Goal: Task Accomplishment & Management: Manage account settings

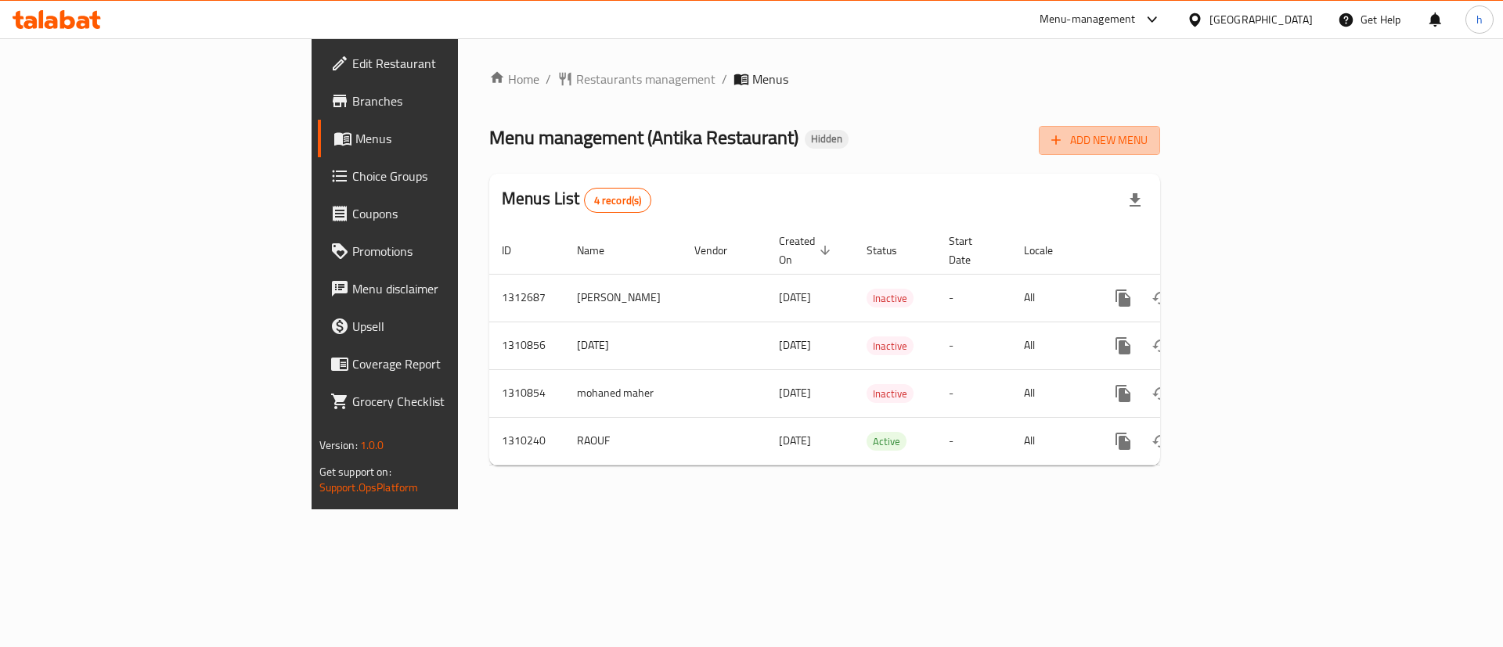
click at [1147, 142] on span "Add New Menu" at bounding box center [1099, 141] width 96 height 20
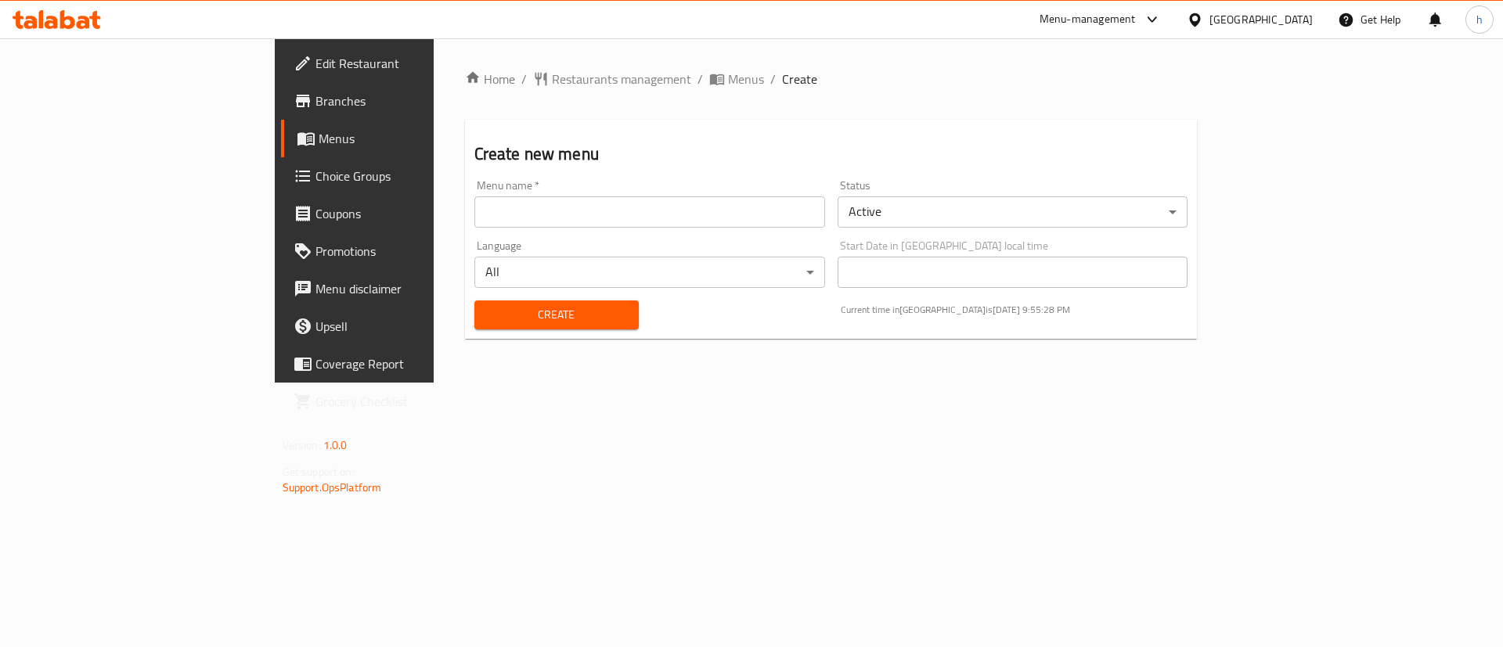
click at [566, 217] on input "text" at bounding box center [649, 211] width 351 height 31
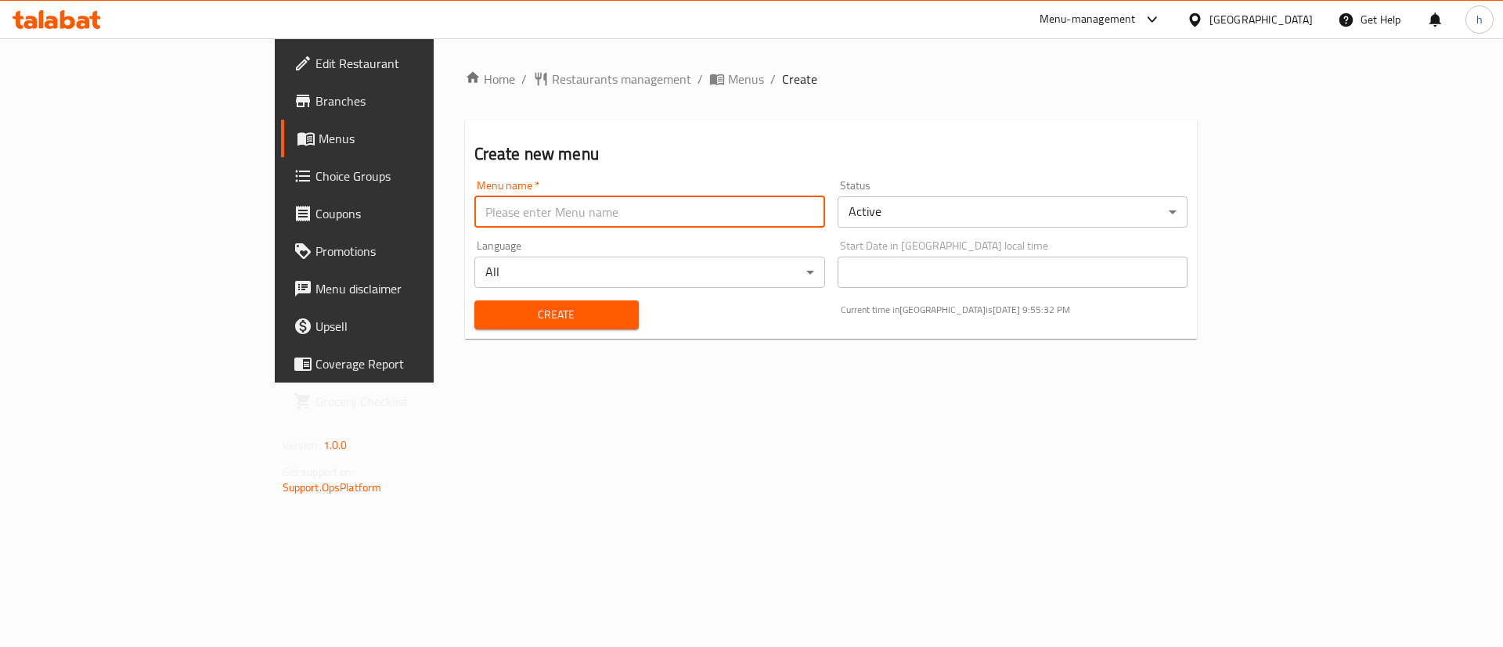
click at [621, 116] on div "Home / Restaurants management / Menus / Create Create new menu Menu name   * Me…" at bounding box center [831, 211] width 733 height 282
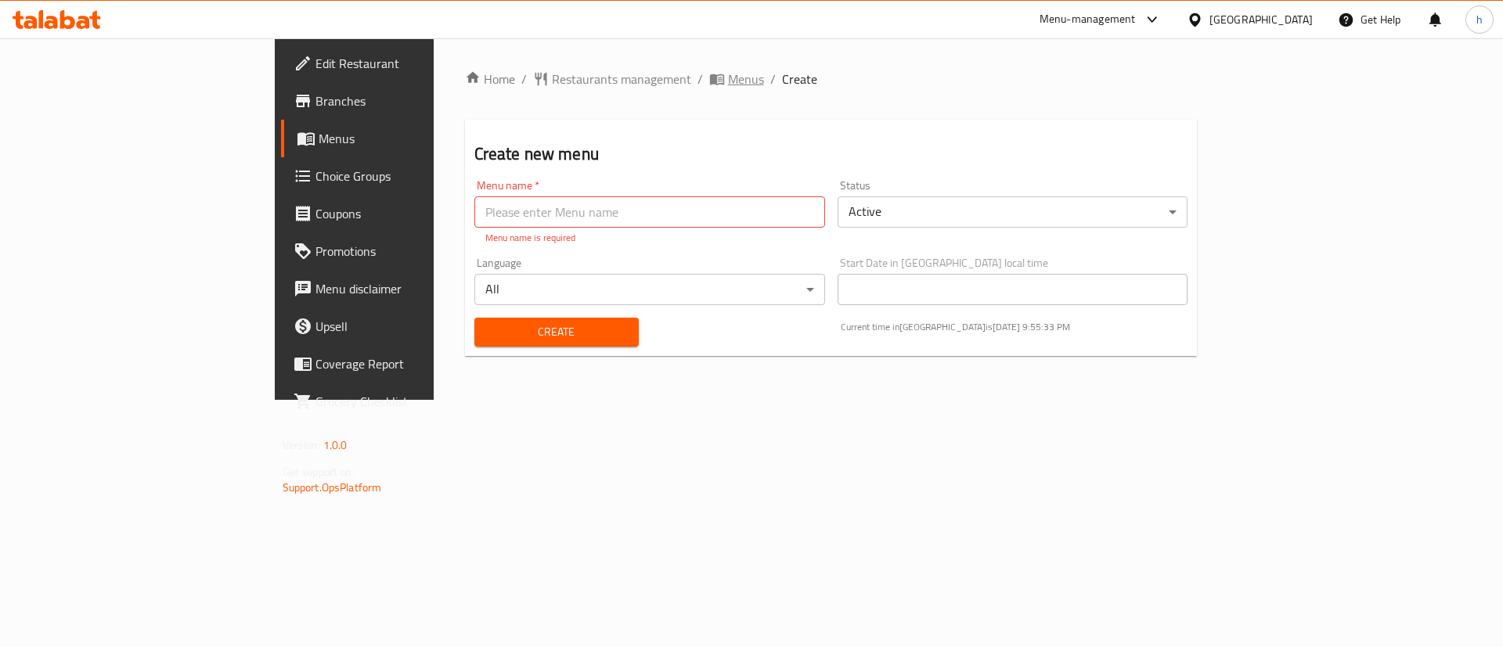
click at [728, 80] on span "Menus" at bounding box center [746, 79] width 36 height 19
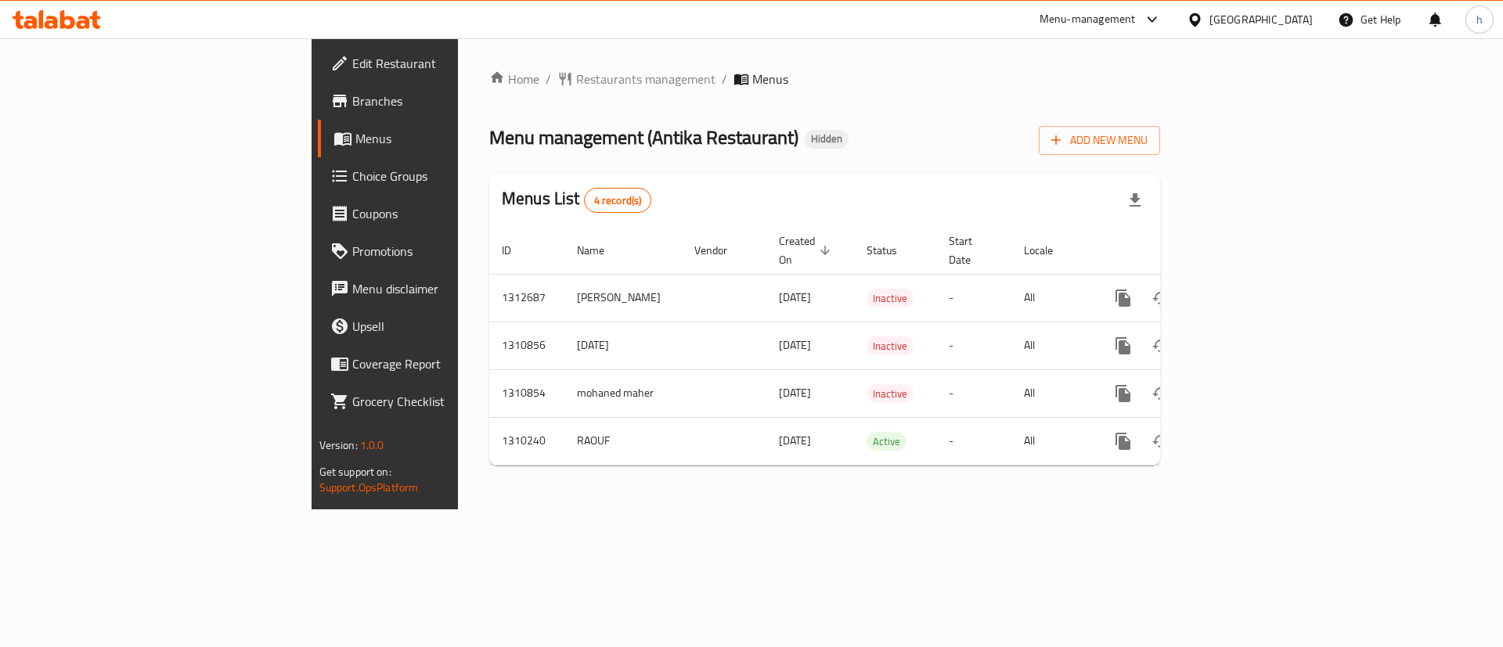
click at [352, 110] on span "Branches" at bounding box center [451, 101] width 198 height 19
click at [1147, 147] on span "Add New Menu" at bounding box center [1099, 141] width 96 height 20
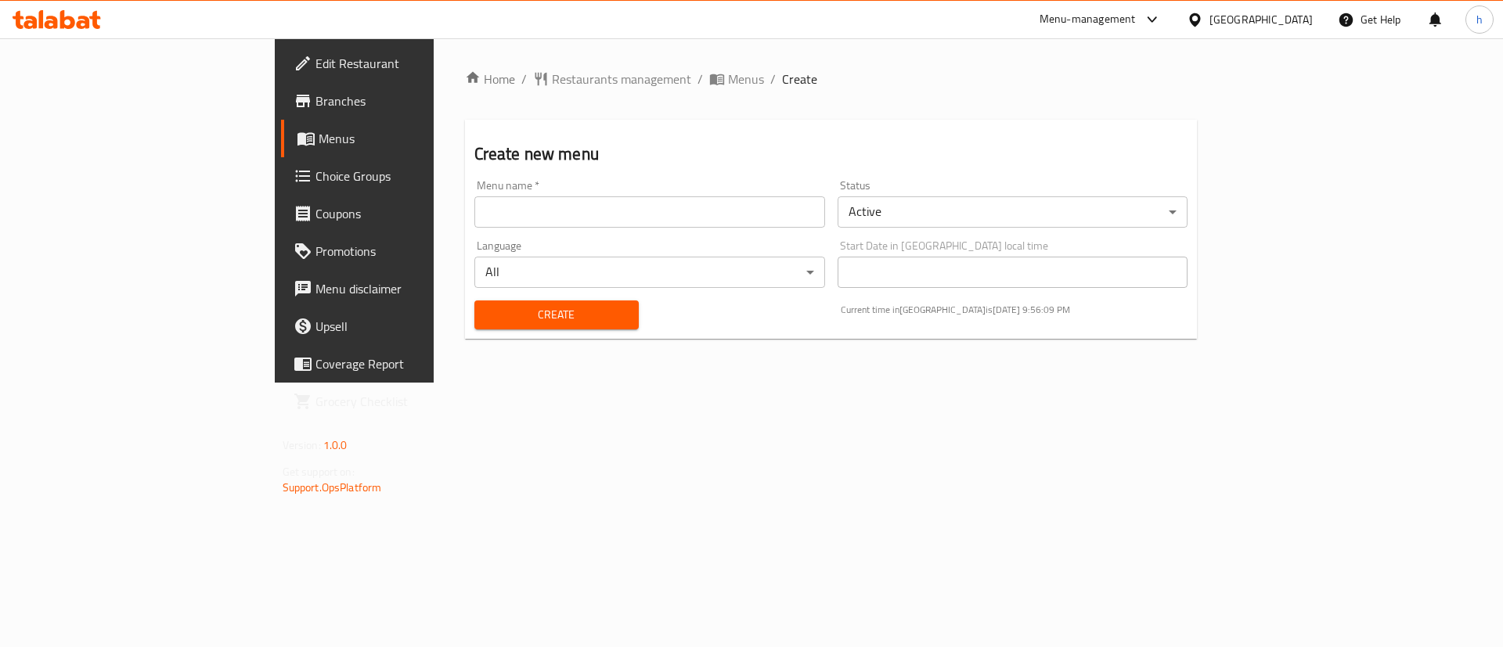
click at [564, 215] on input "text" at bounding box center [649, 211] width 351 height 31
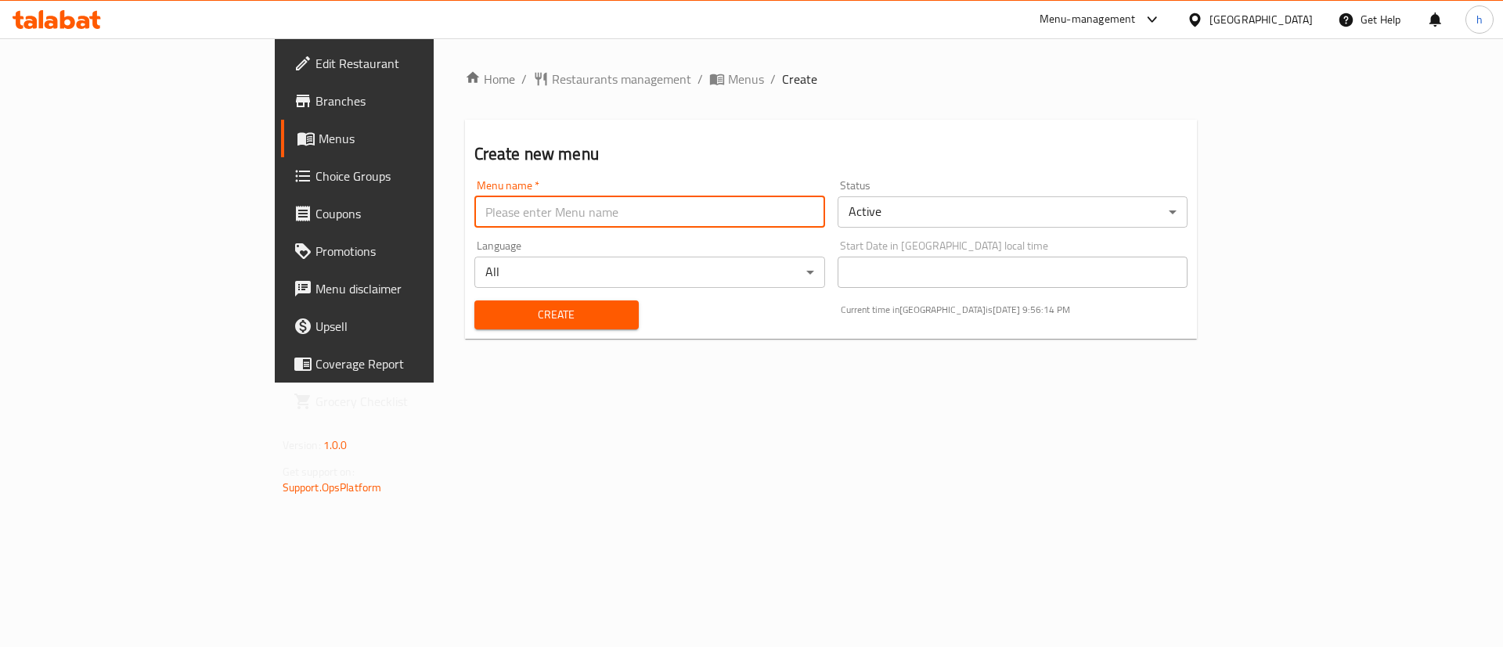
click at [841, 308] on div "Create Current time in [GEOGRAPHIC_DATA] is [DATE] 9:56:14 PM" at bounding box center [831, 315] width 733 height 48
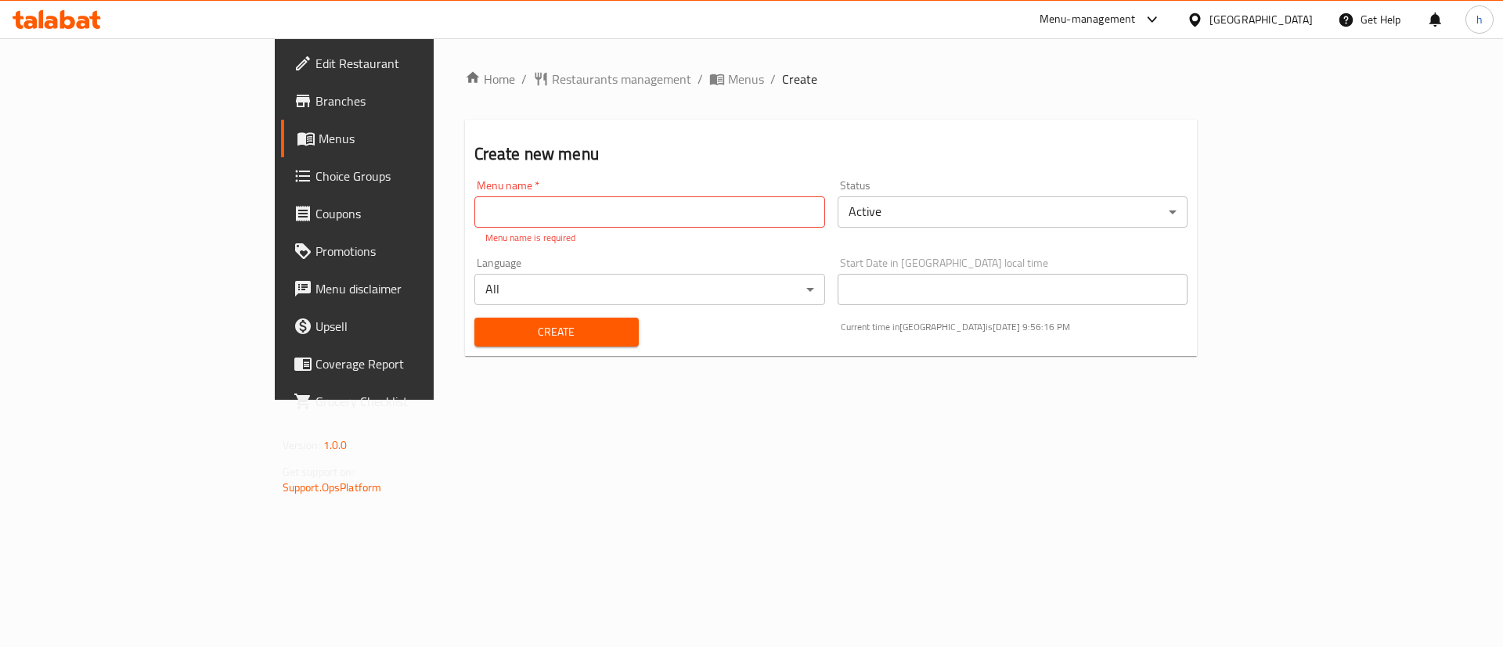
click at [558, 97] on div "Home / Restaurants management / Menus / Create Create new menu Menu name   * Me…" at bounding box center [831, 219] width 733 height 299
click at [728, 84] on span "Menus" at bounding box center [746, 79] width 36 height 19
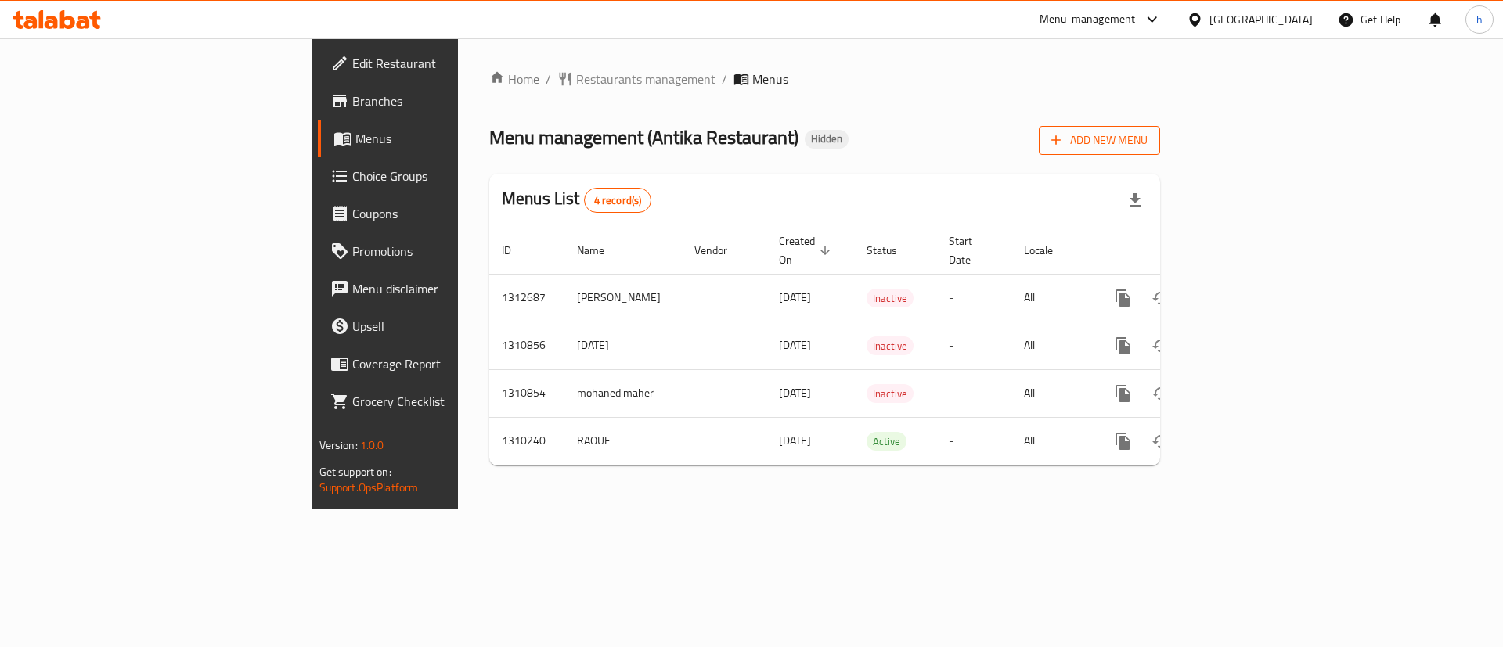
click at [1147, 141] on span "Add New Menu" at bounding box center [1099, 141] width 96 height 20
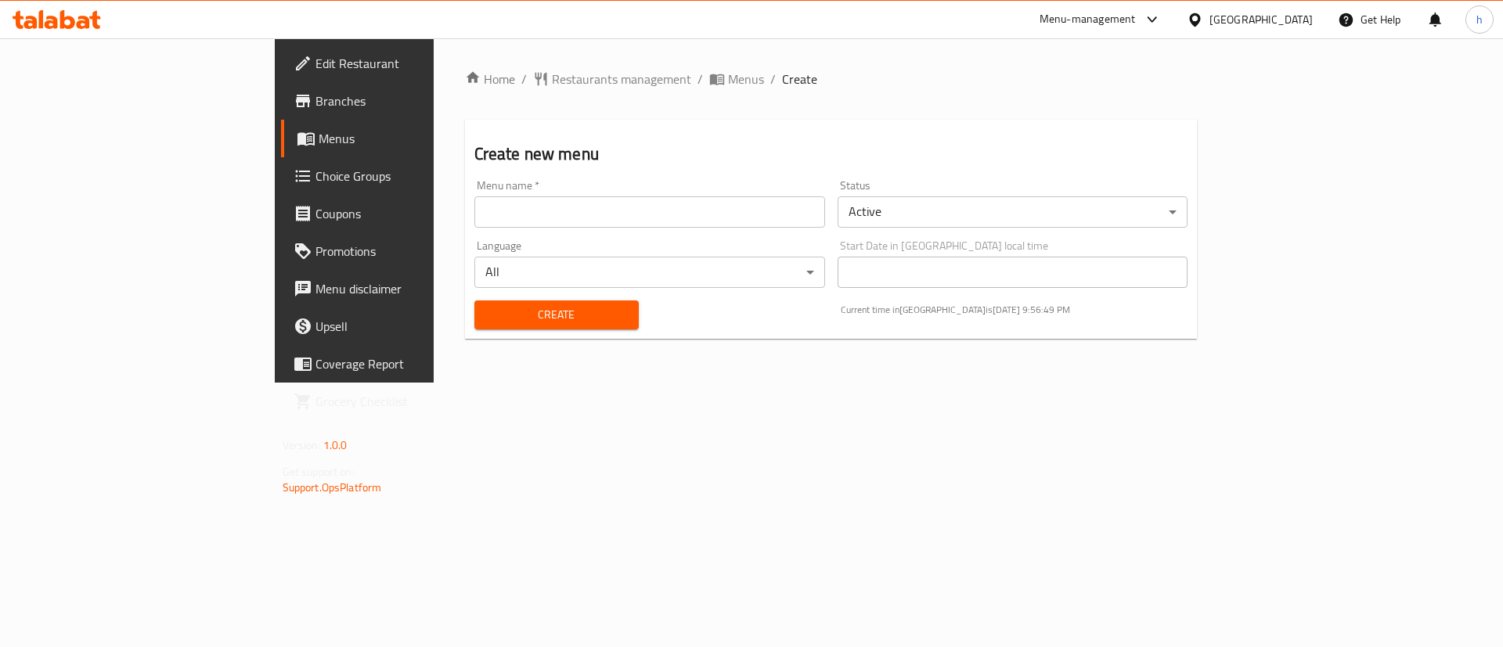
click at [657, 207] on input "text" at bounding box center [649, 211] width 351 height 31
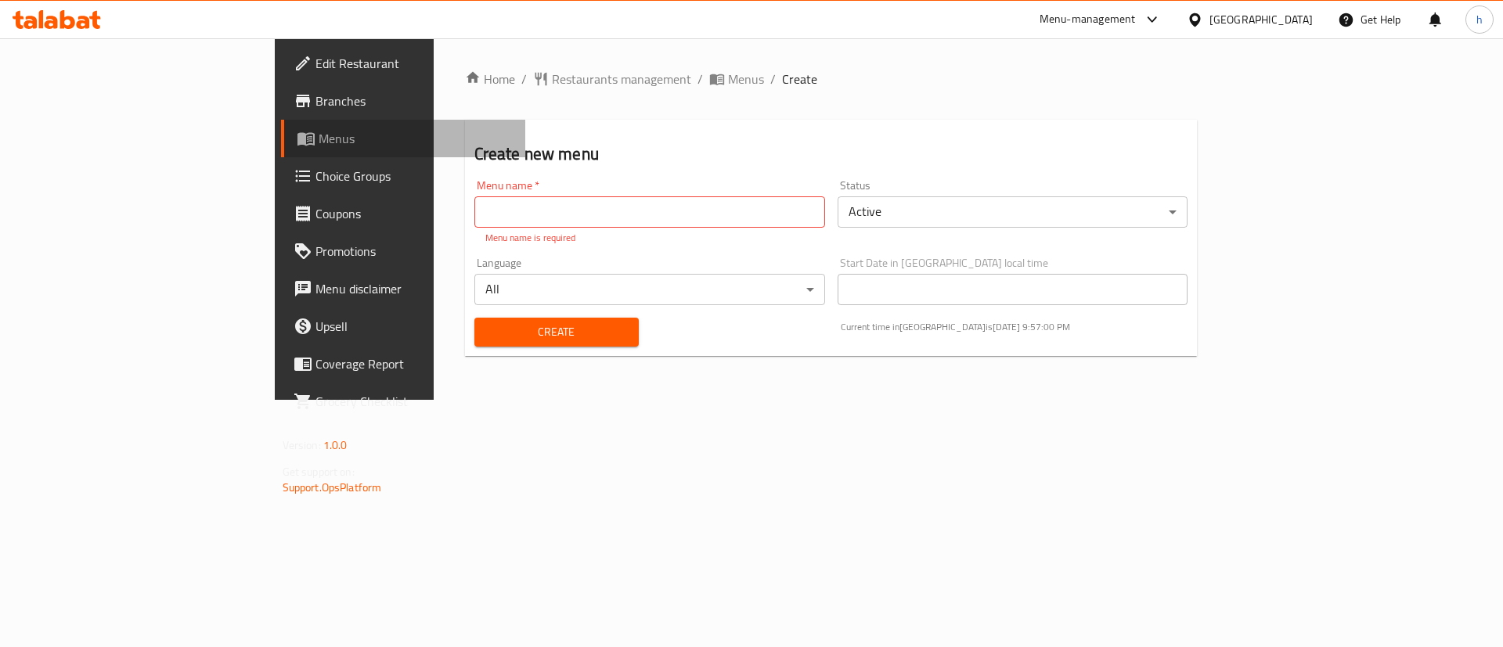
click at [319, 142] on span "Menus" at bounding box center [416, 138] width 195 height 19
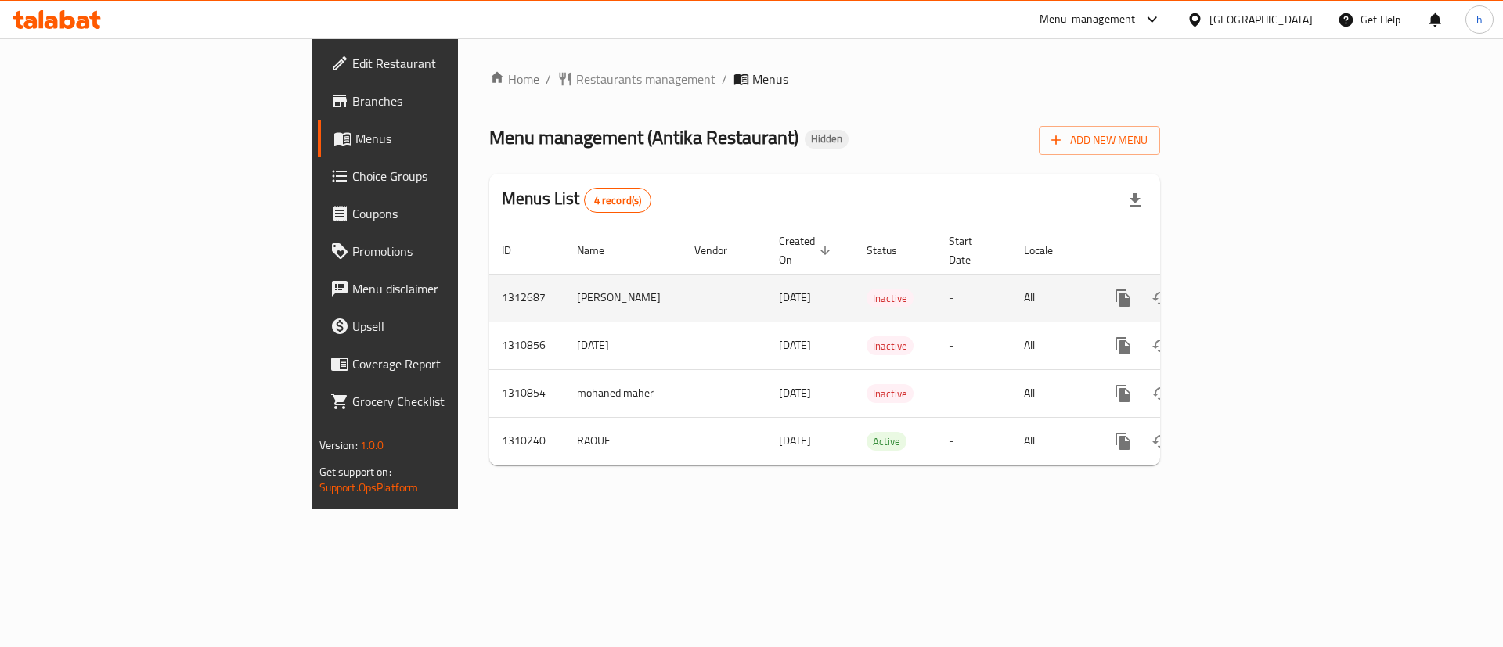
click at [1245, 289] on icon "enhanced table" at bounding box center [1236, 298] width 19 height 19
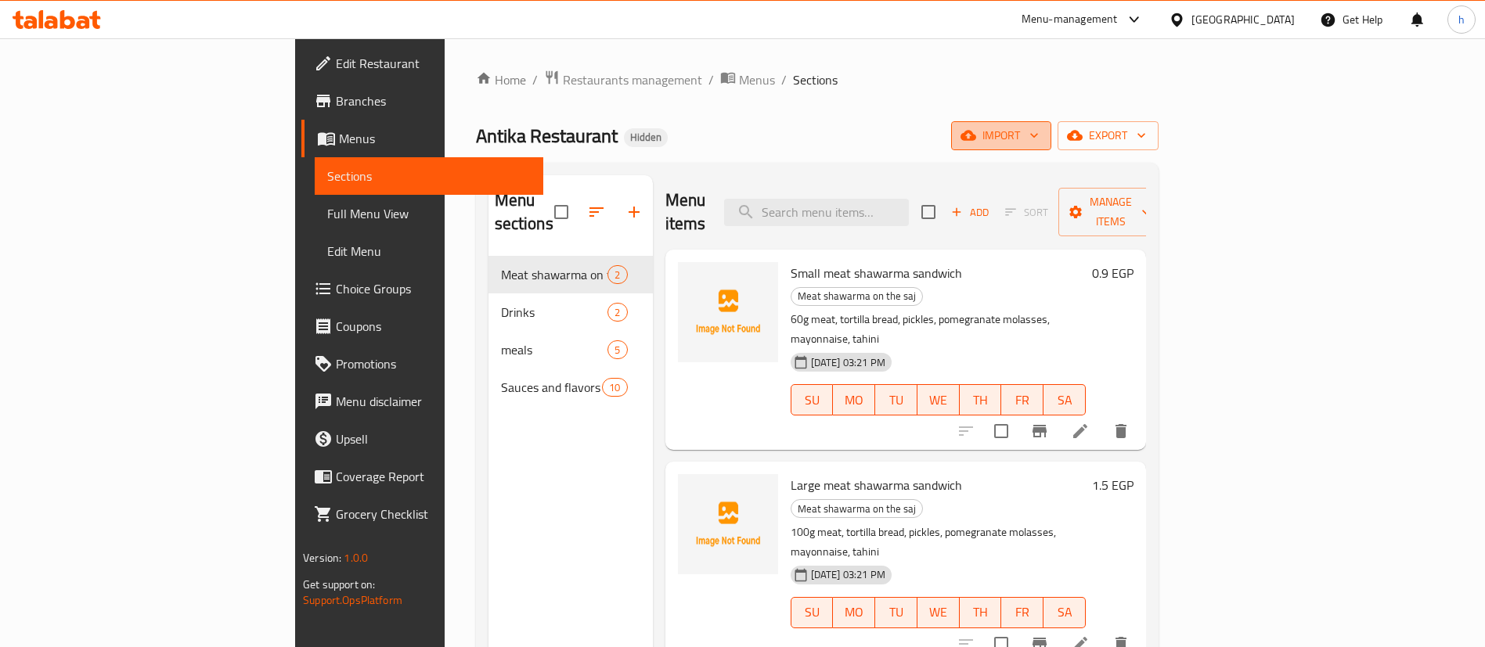
click at [1042, 130] on icon "button" at bounding box center [1034, 136] width 16 height 16
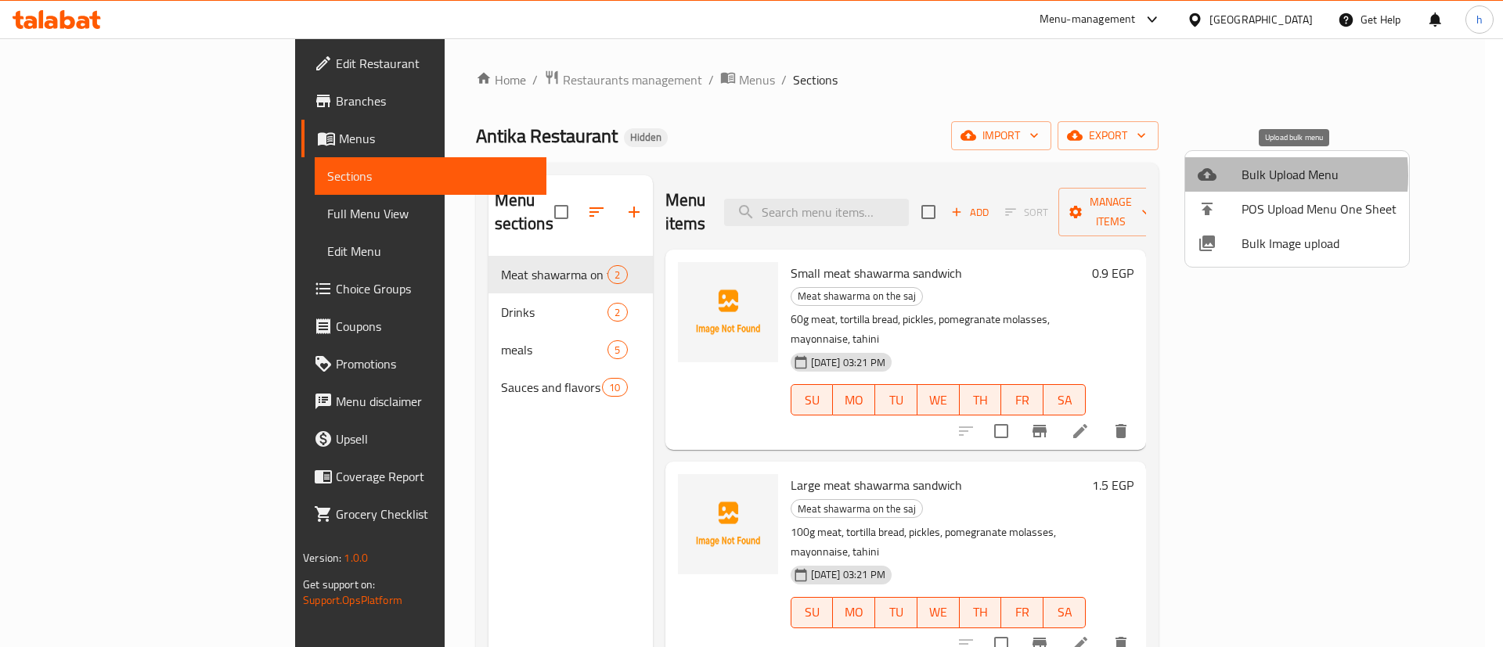
click at [1234, 175] on div at bounding box center [1220, 174] width 44 height 19
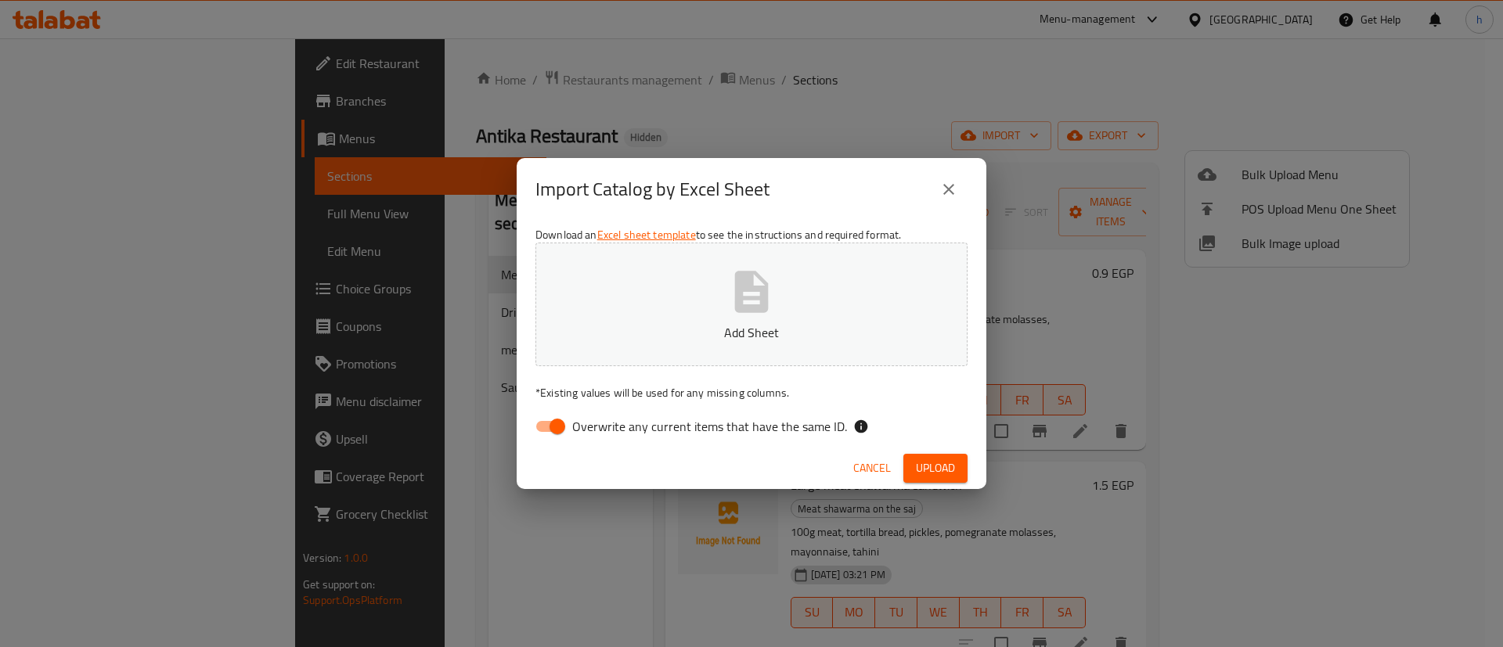
click at [691, 423] on span "Overwrite any current items that have the same ID." at bounding box center [709, 426] width 275 height 19
click at [602, 423] on input "Overwrite any current items that have the same ID." at bounding box center [557, 427] width 89 height 30
checkbox input "false"
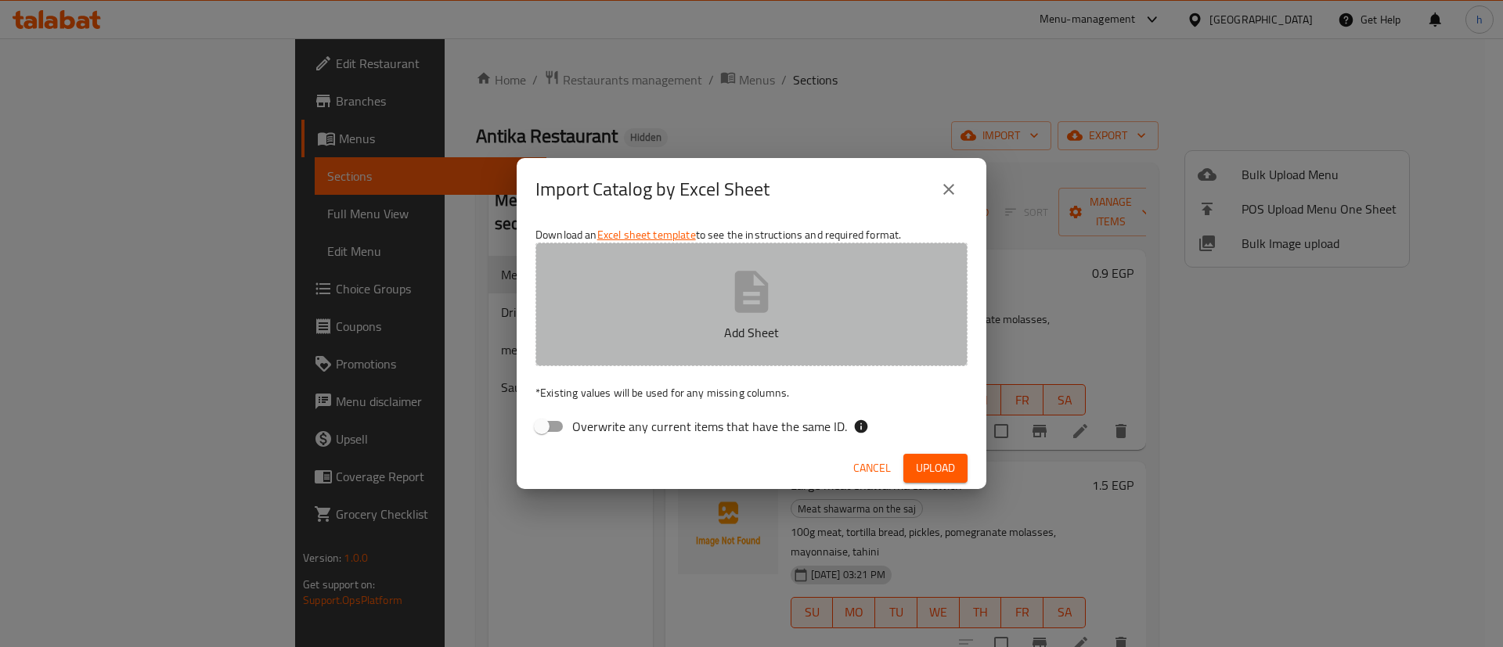
click at [743, 301] on icon "button" at bounding box center [752, 291] width 34 height 41
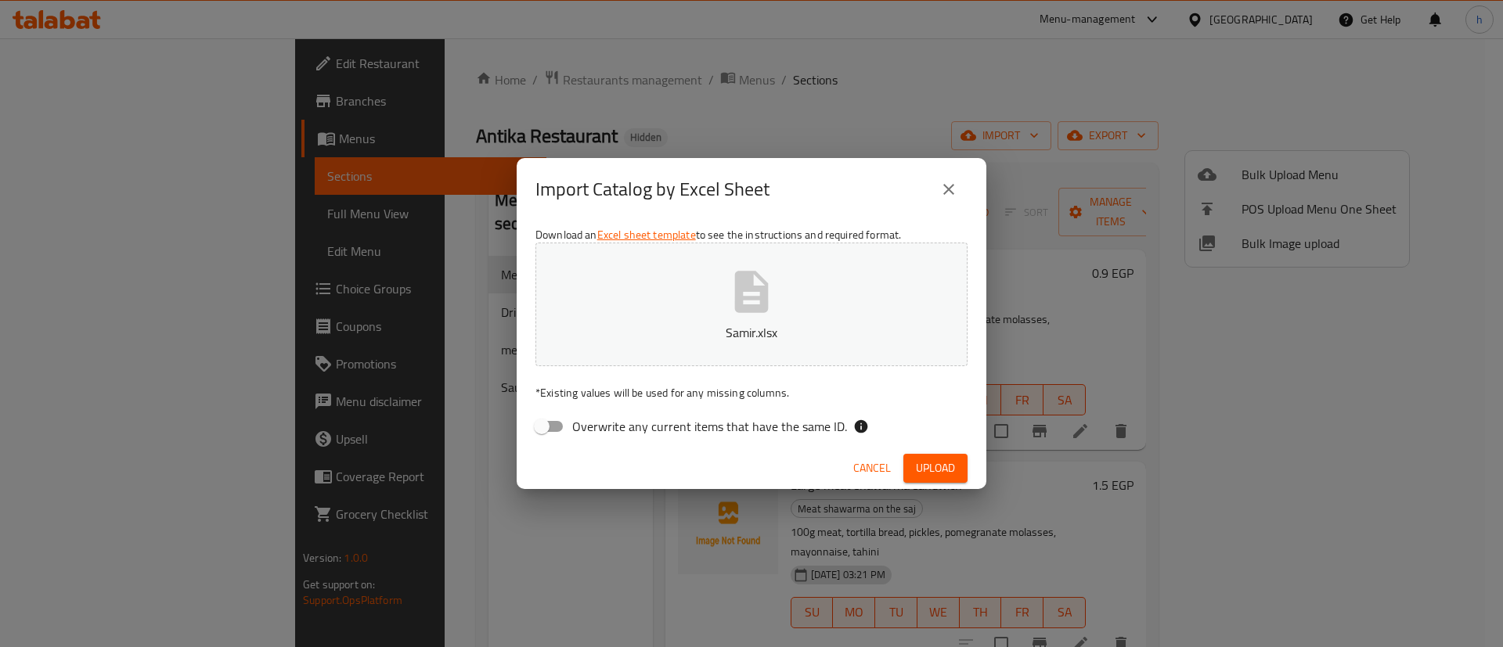
click at [943, 189] on icon "close" at bounding box center [948, 189] width 19 height 19
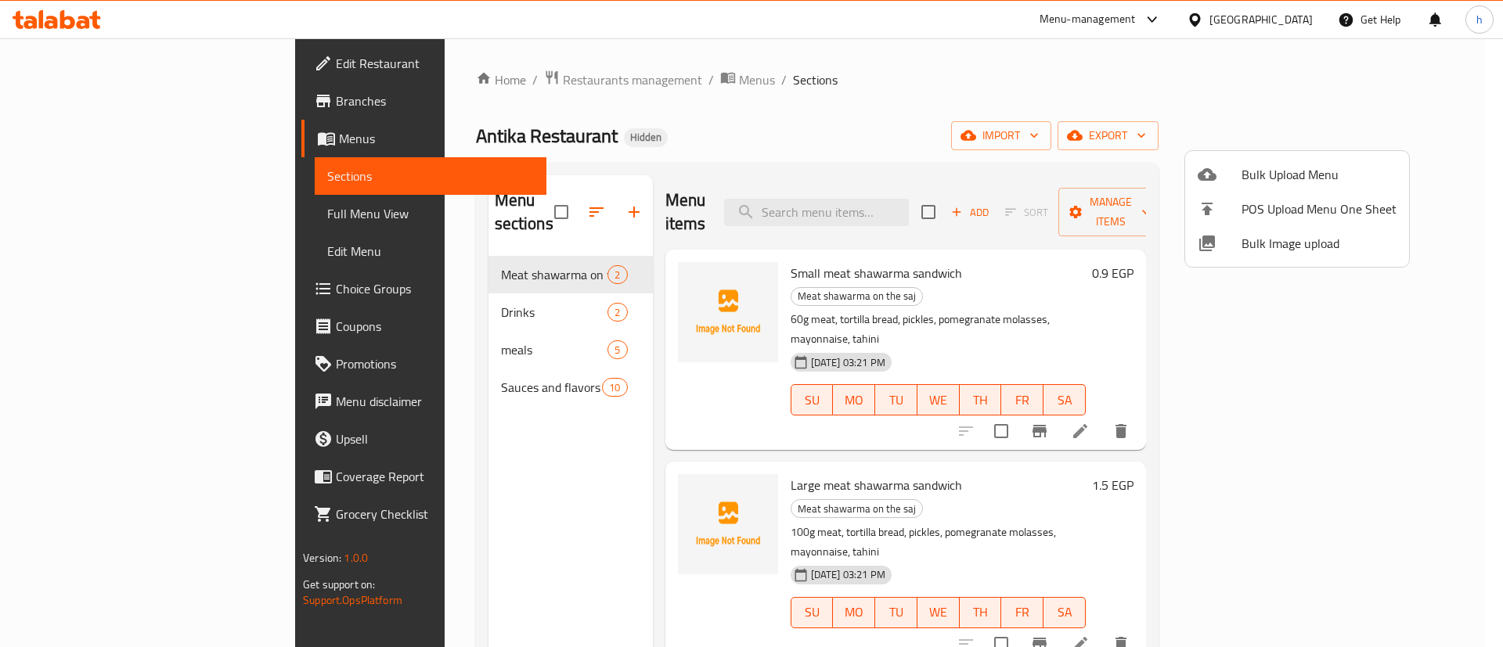
click at [487, 263] on div at bounding box center [751, 323] width 1503 height 647
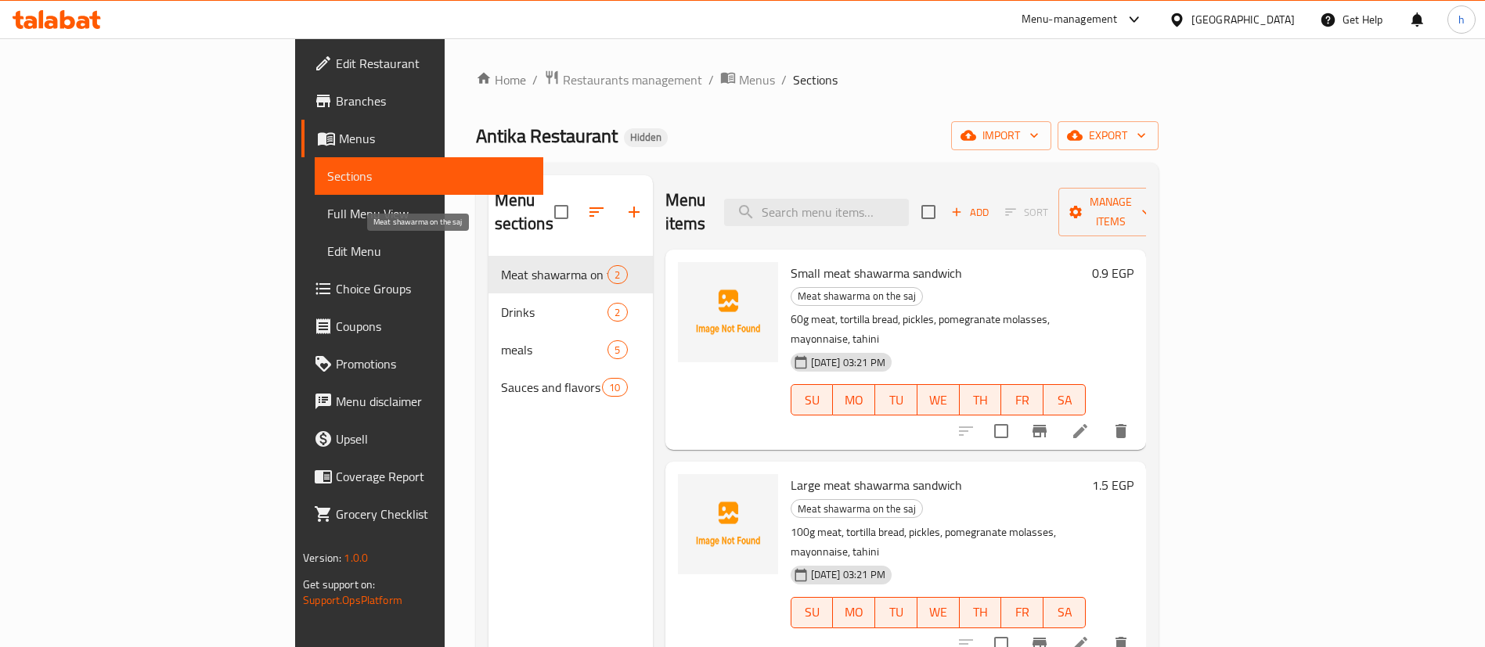
click at [529, 265] on span "Meat shawarma on the saj" at bounding box center [554, 274] width 107 height 19
click at [608, 268] on span "2" at bounding box center [617, 275] width 18 height 15
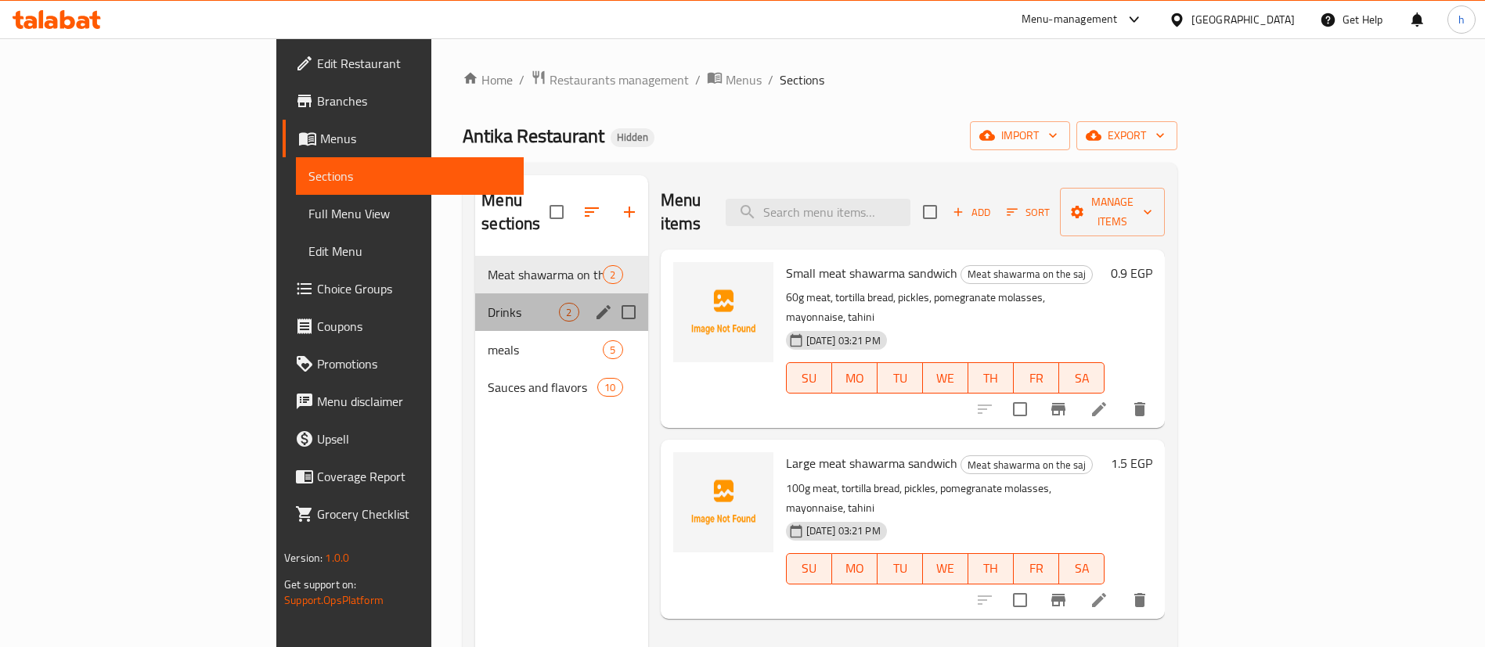
click at [502, 305] on div "Drinks 2" at bounding box center [561, 313] width 172 height 38
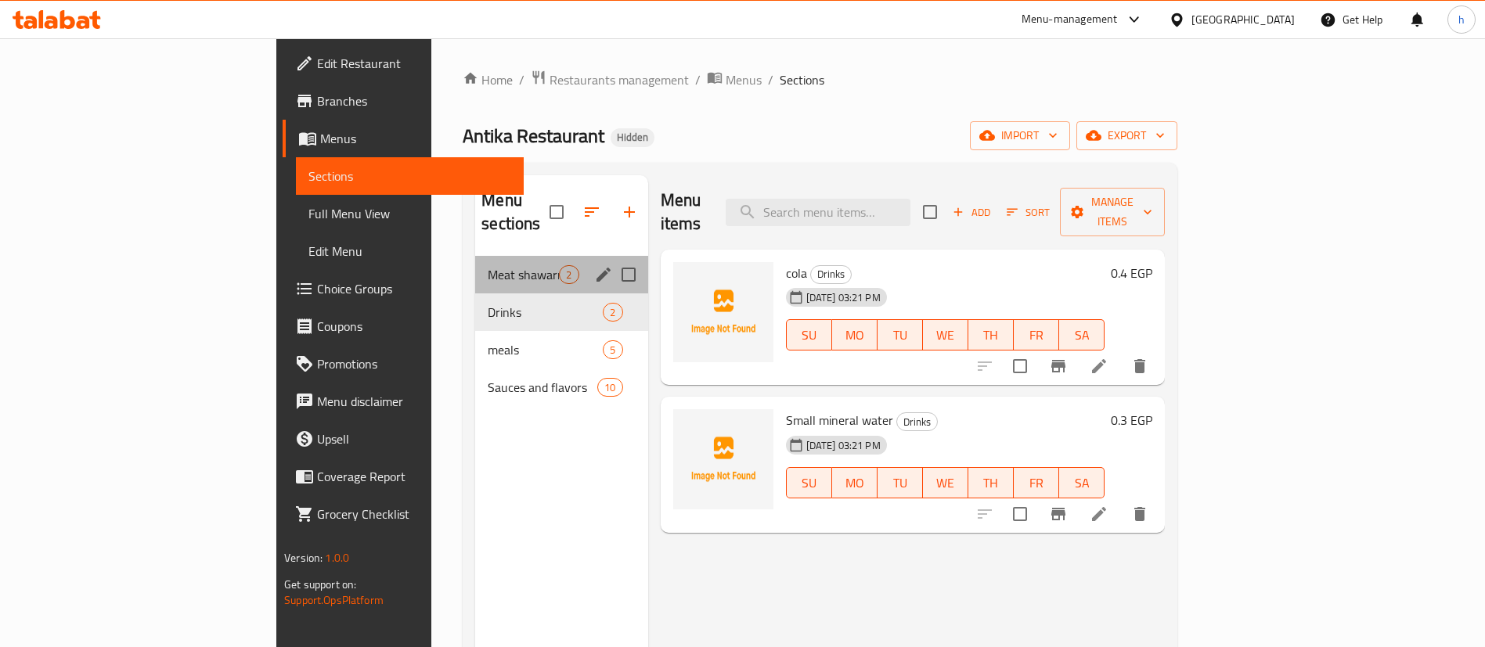
click at [517, 256] on div "Meat shawarma on the saj 2" at bounding box center [561, 275] width 172 height 38
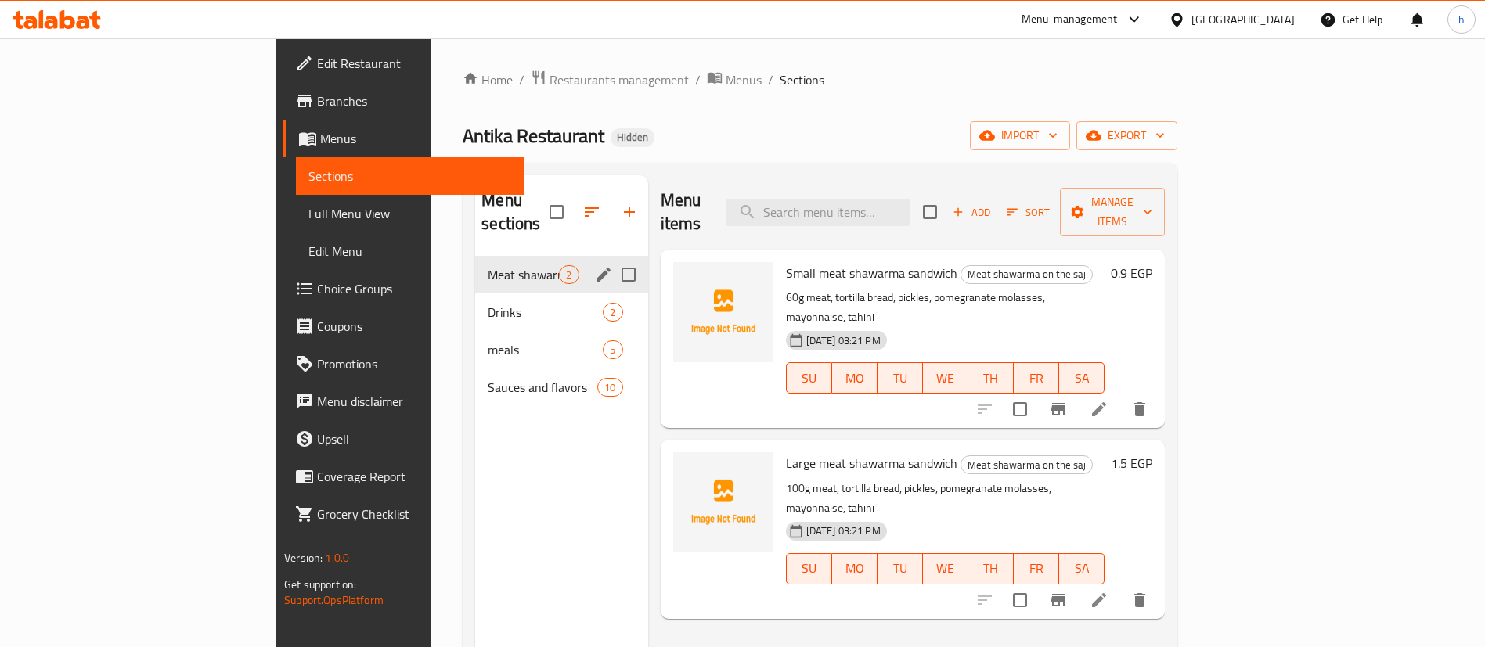
click at [612, 258] on input "Menu sections" at bounding box center [628, 274] width 33 height 33
checkbox input "true"
click at [573, 203] on icon "button" at bounding box center [582, 212] width 19 height 19
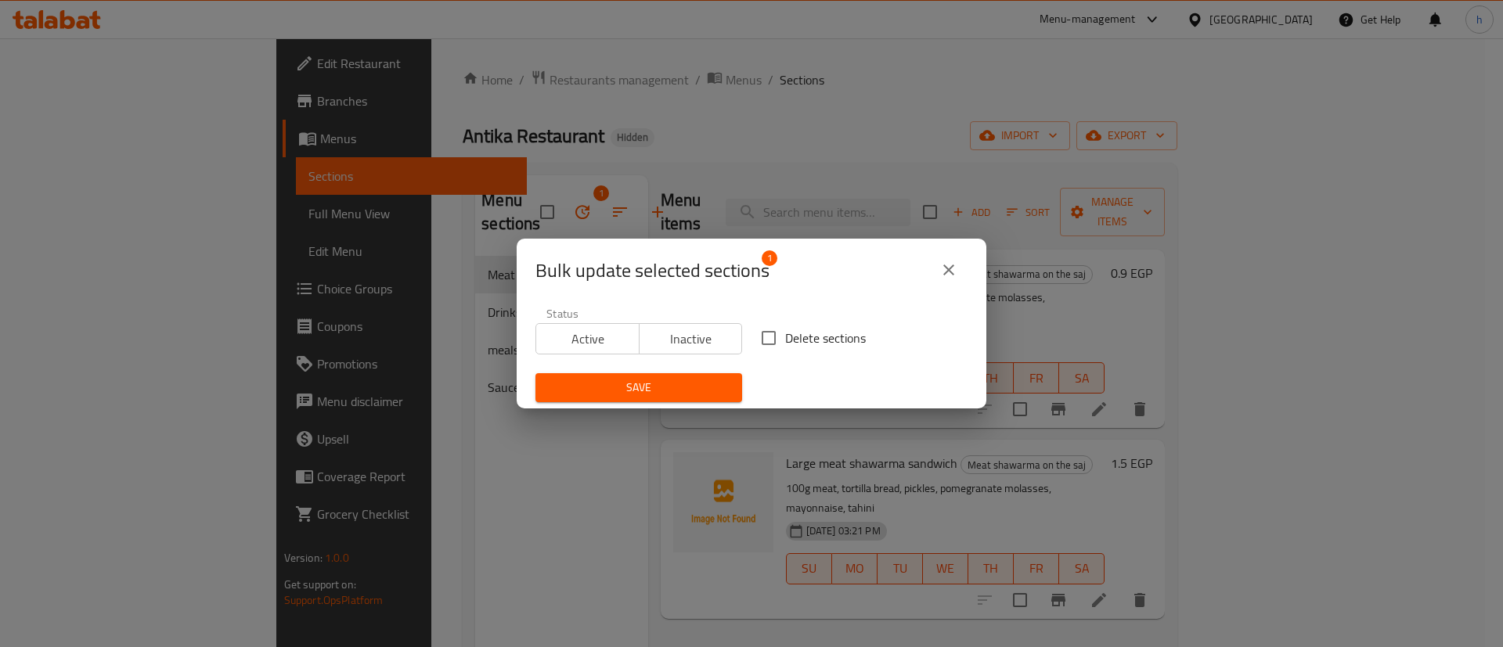
click at [664, 337] on span "Inactive" at bounding box center [691, 339] width 91 height 23
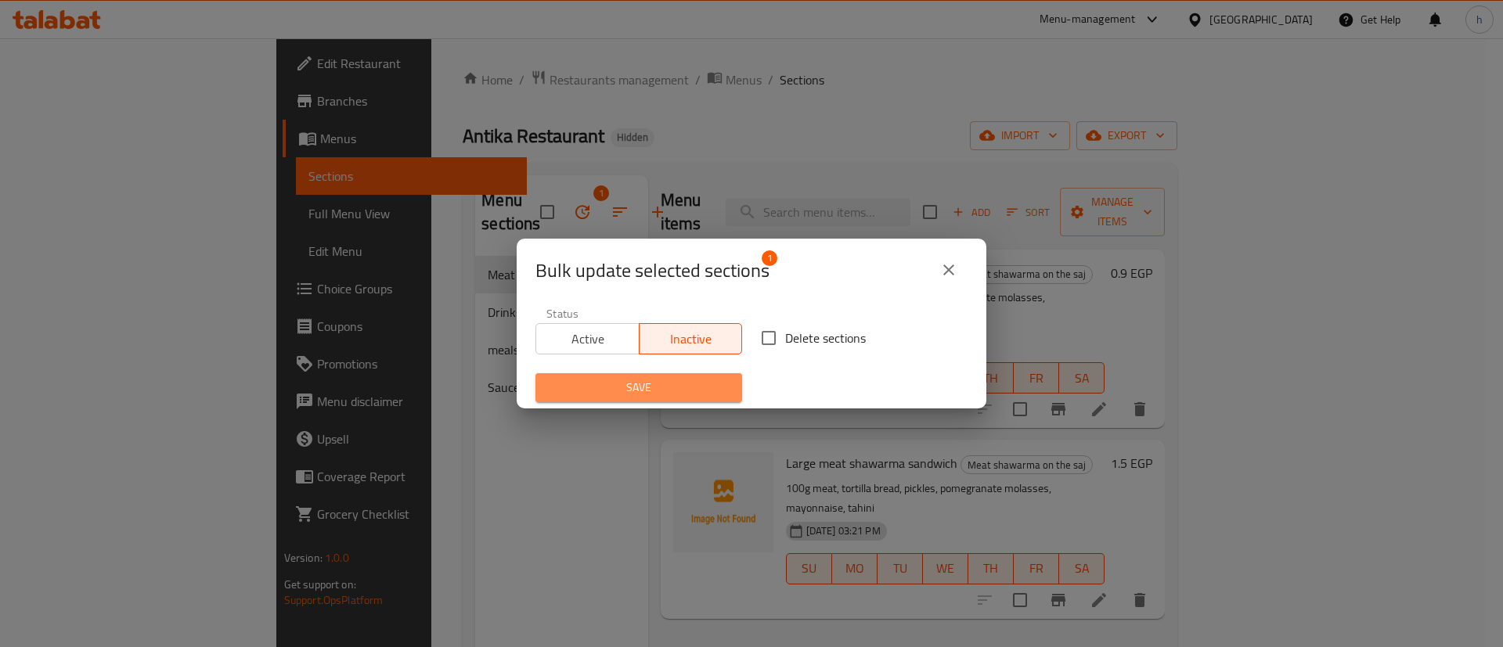
click at [659, 391] on span "Save" at bounding box center [639, 388] width 182 height 20
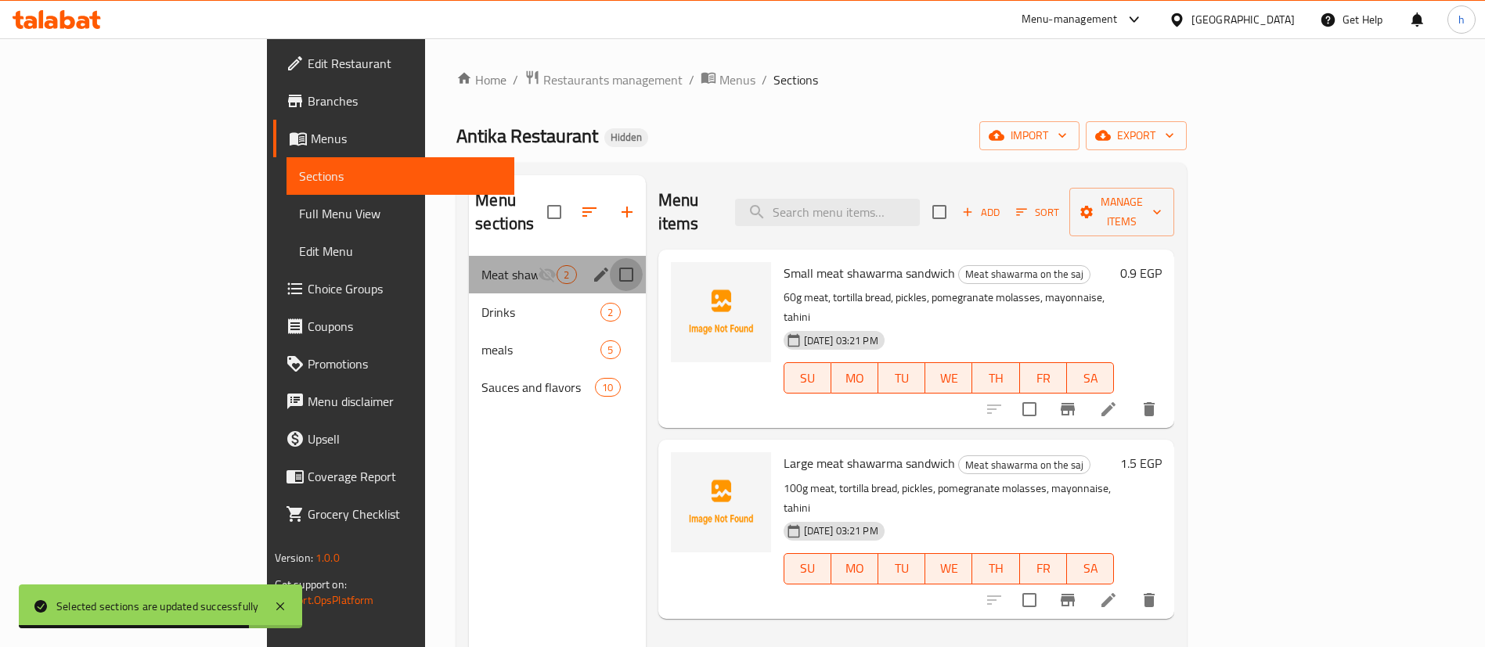
click at [610, 258] on input "Menu sections" at bounding box center [626, 274] width 33 height 33
checkbox input "true"
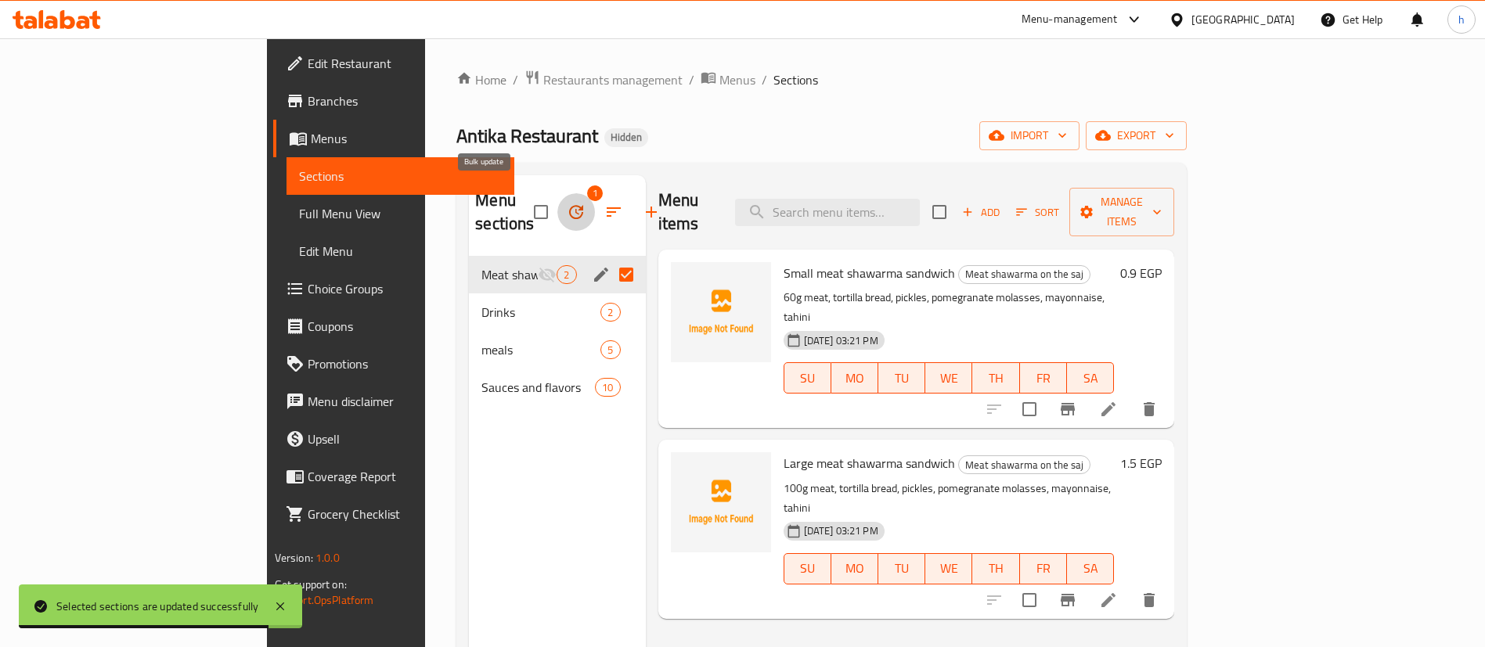
click at [557, 193] on button "button" at bounding box center [576, 212] width 38 height 38
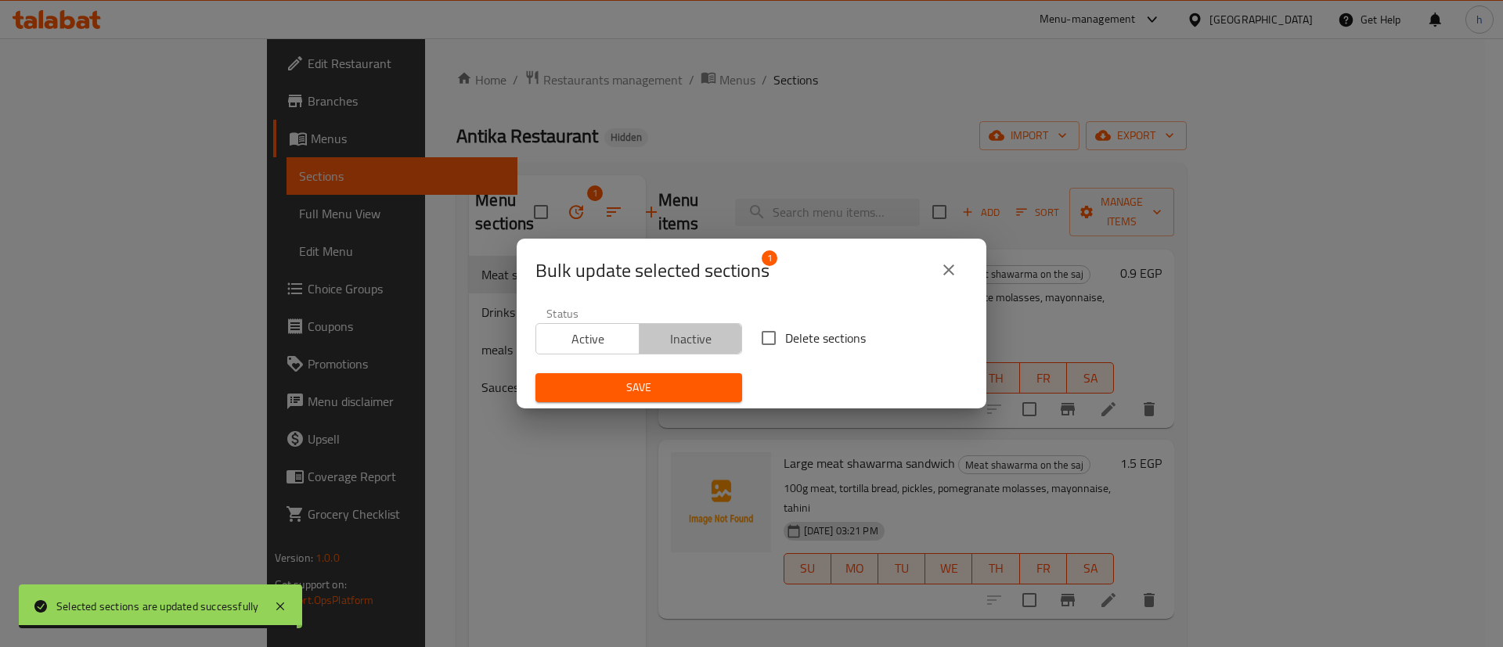
click at [713, 340] on span "Inactive" at bounding box center [691, 339] width 91 height 23
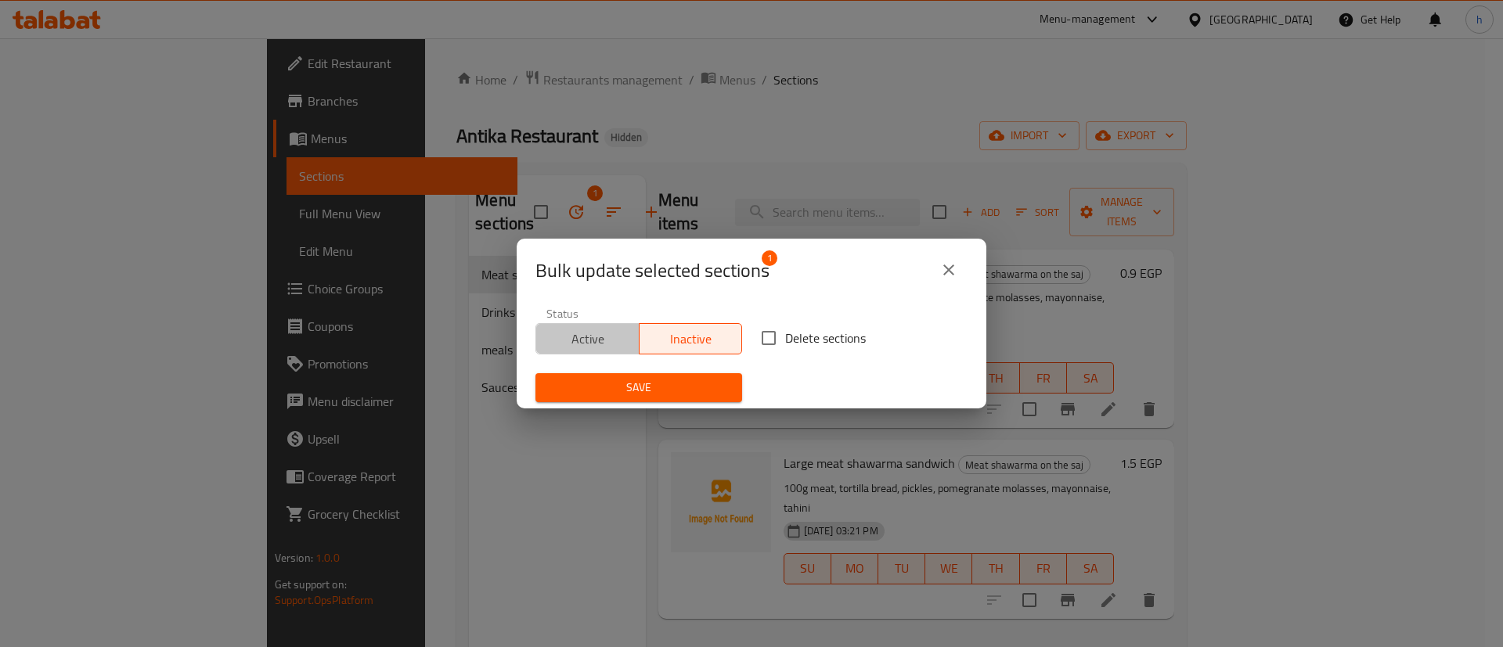
click at [618, 332] on span "Active" at bounding box center [587, 339] width 91 height 23
click at [654, 380] on span "Save" at bounding box center [639, 388] width 182 height 20
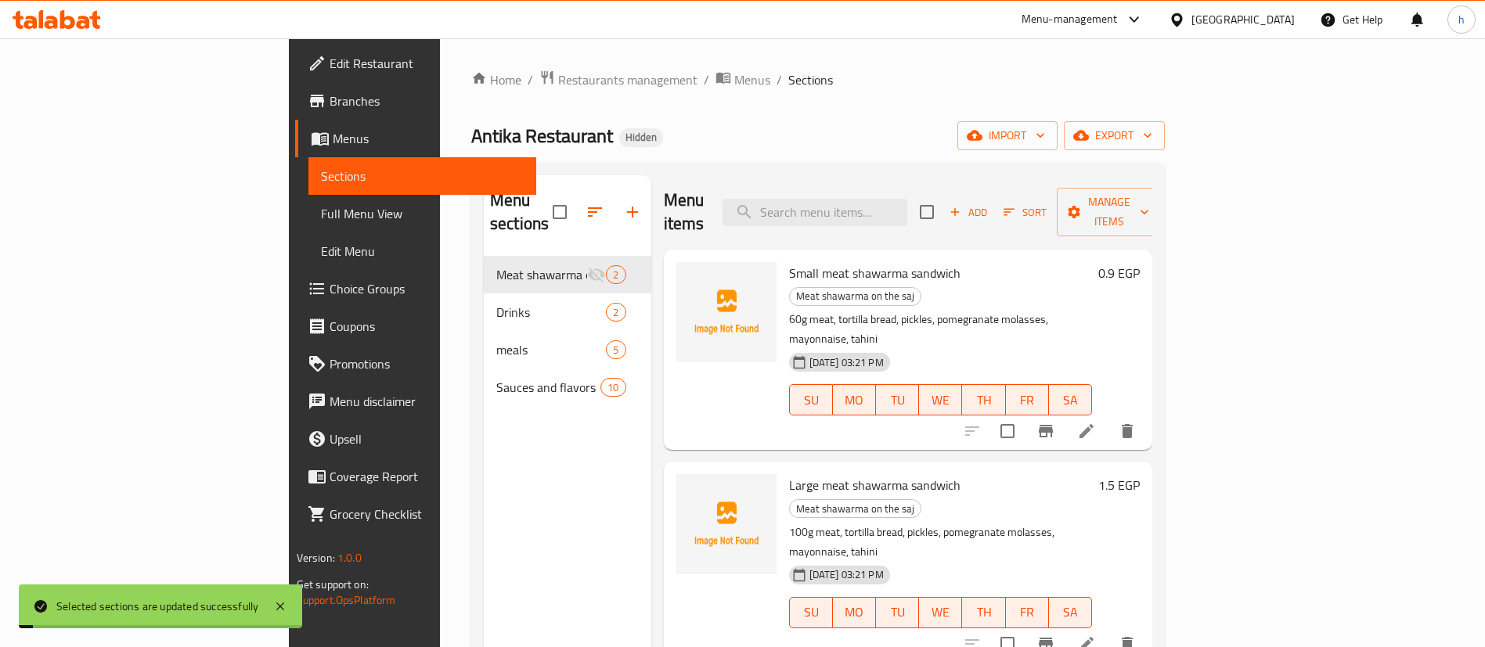
click at [484, 488] on div "Menu sections Meat shawarma on the saj 2 Drinks 2 meals 5 Sauces and flavors 10" at bounding box center [567, 498] width 167 height 647
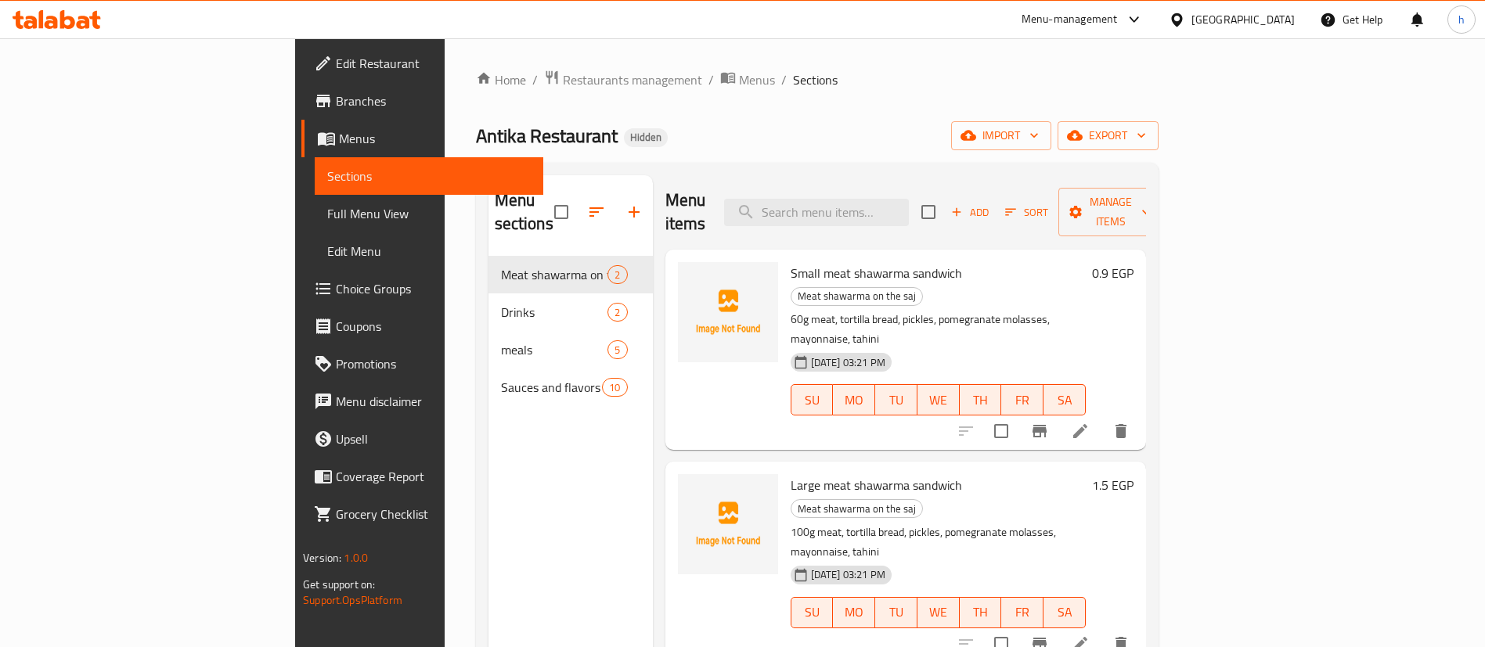
click at [336, 54] on span "Edit Restaurant" at bounding box center [433, 63] width 195 height 19
